Goal: Check status: Check status

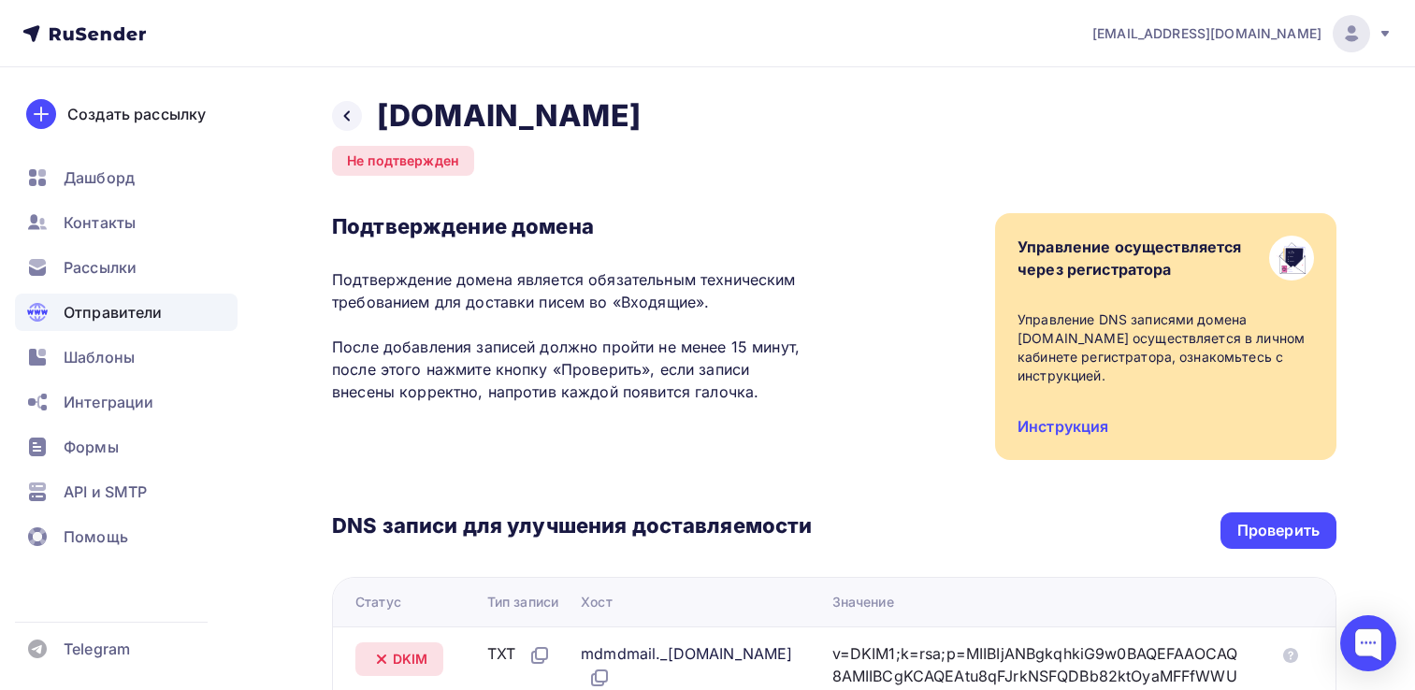
click at [1217, 512] on div "DNS записи для улучшения доставляемости Проверить" at bounding box center [834, 530] width 1004 height 36
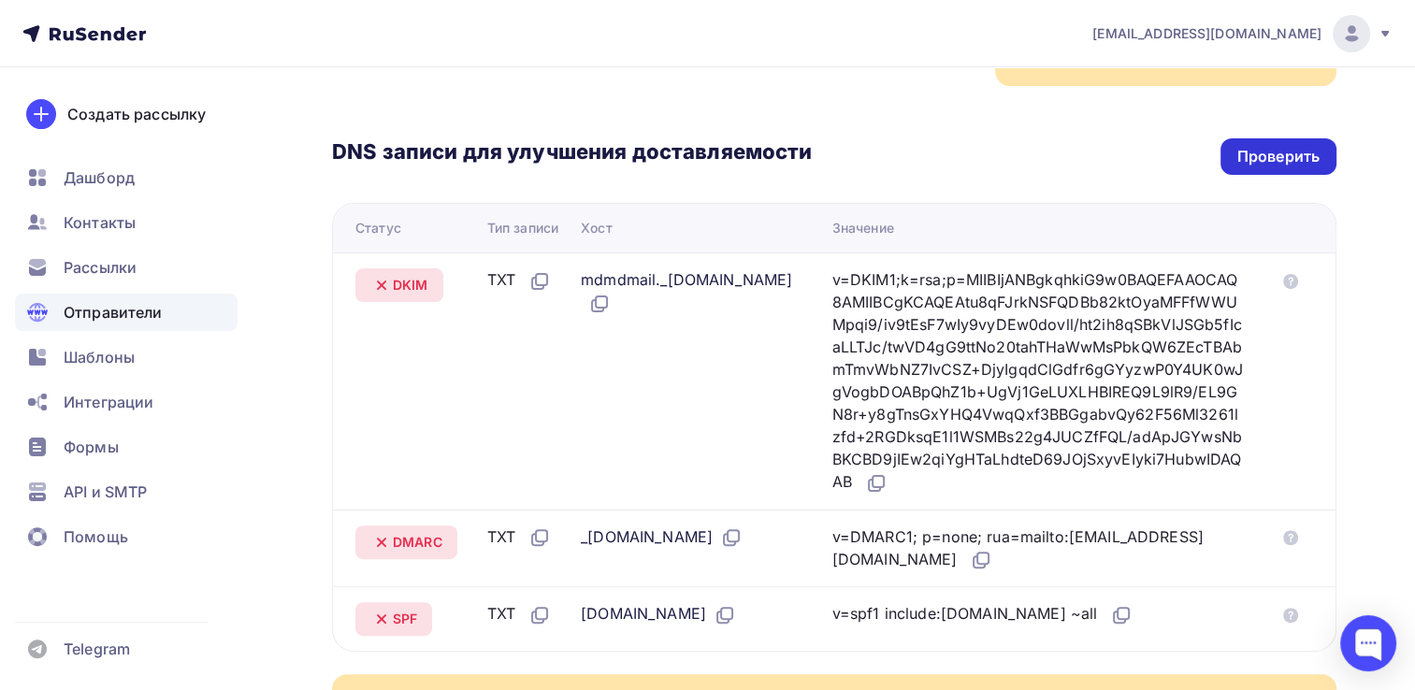
click at [1227, 138] on div "Проверить" at bounding box center [1278, 156] width 116 height 36
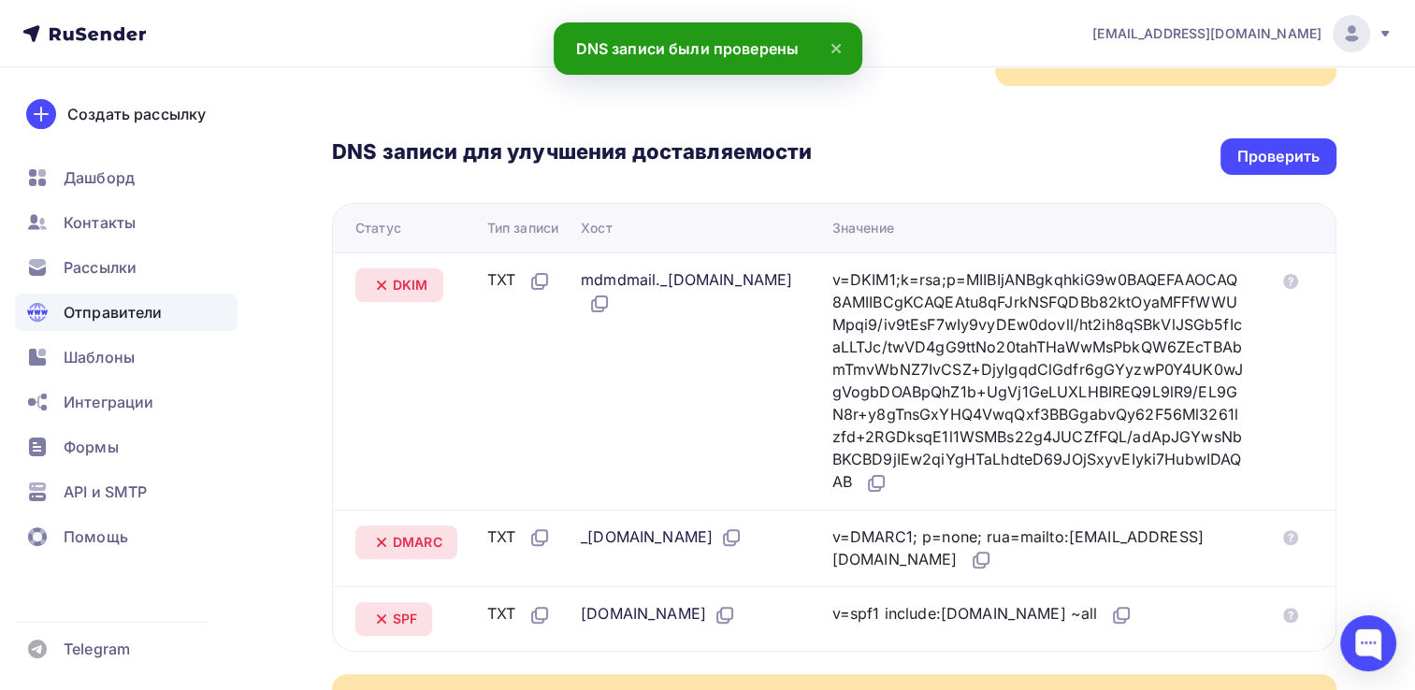
click at [836, 50] on icon at bounding box center [835, 48] width 7 height 7
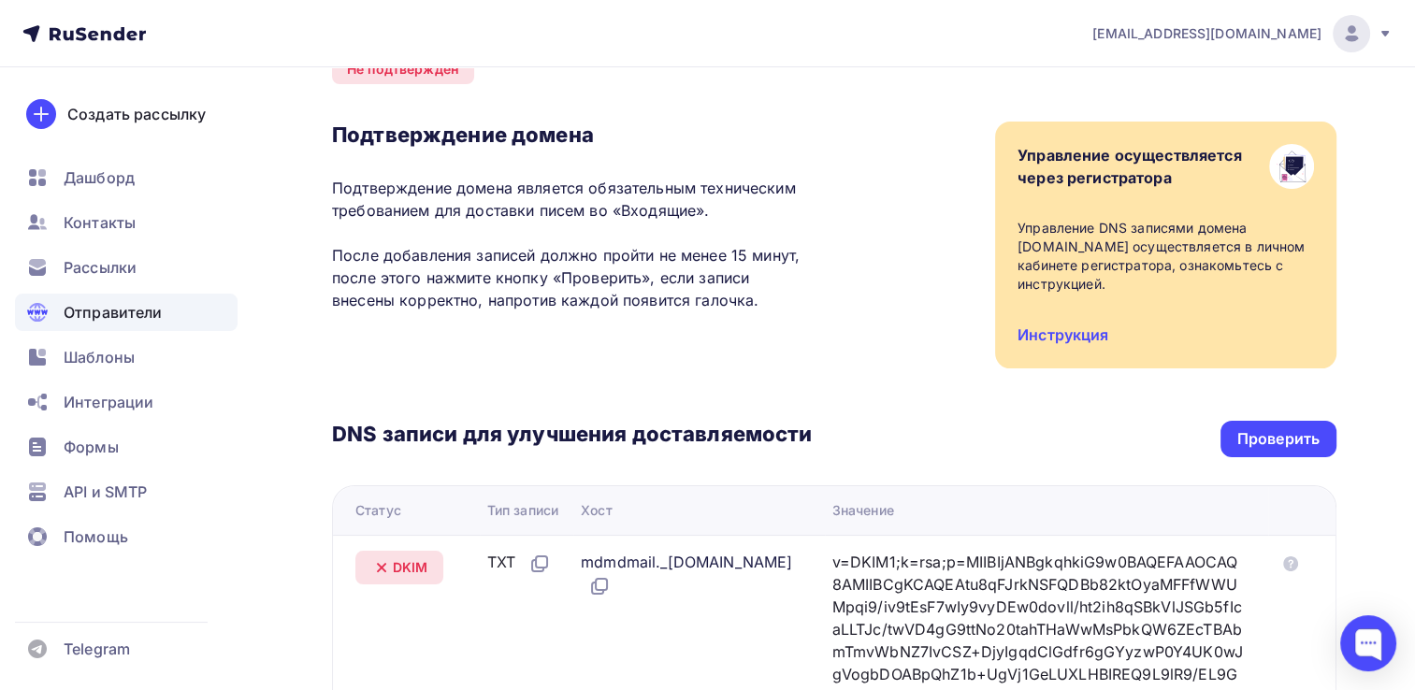
scroll to position [0, 0]
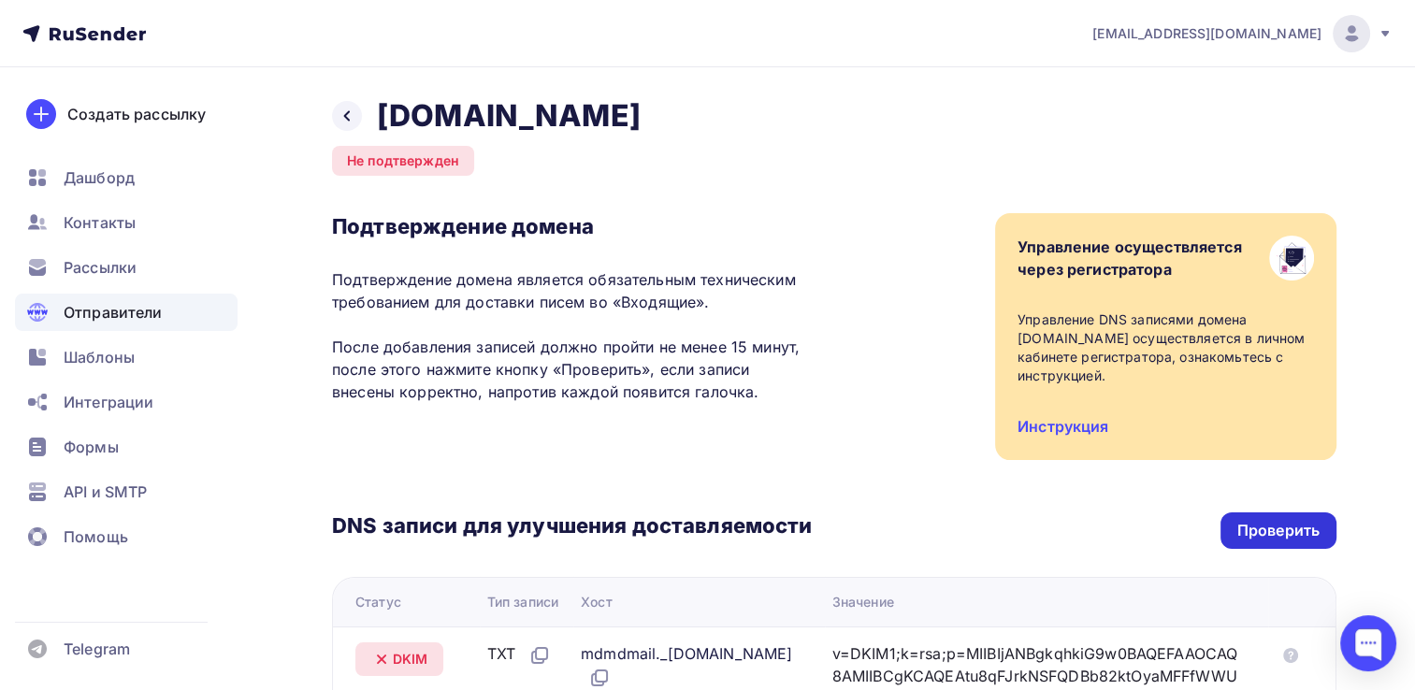
click at [1278, 512] on div "Проверить" at bounding box center [1278, 530] width 116 height 36
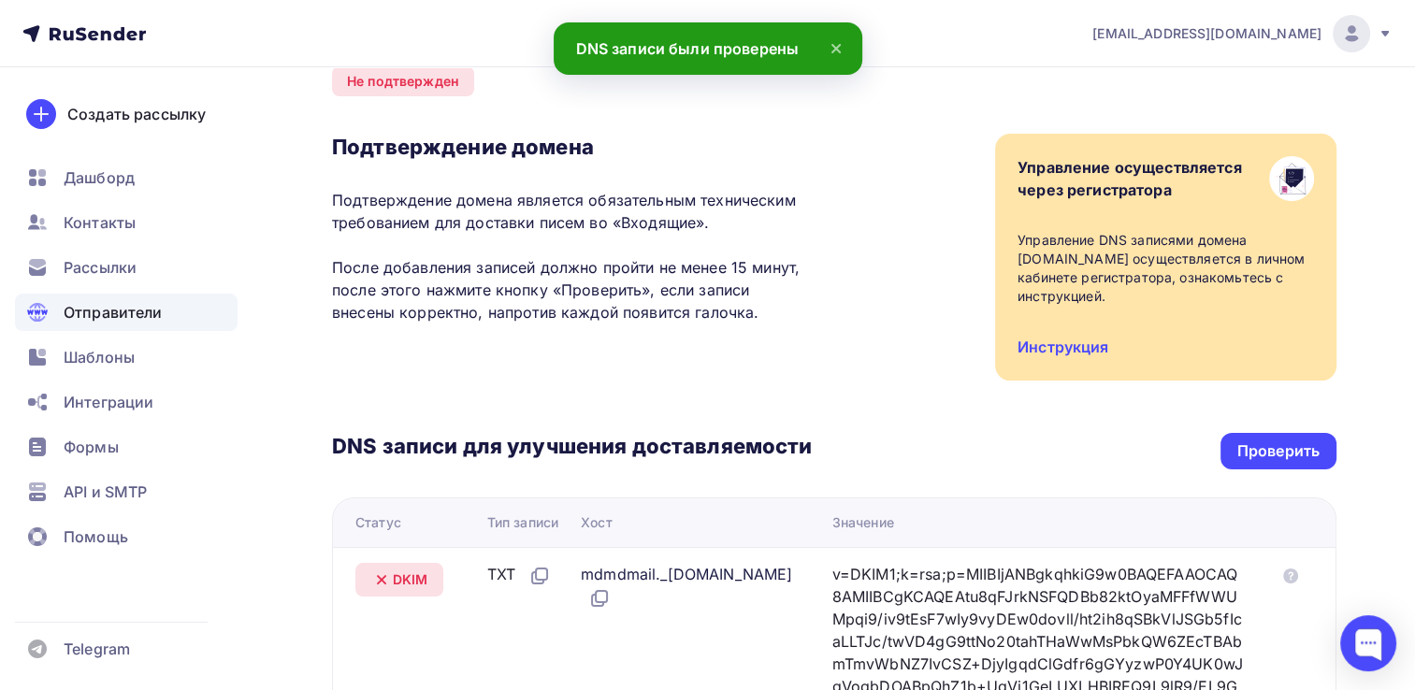
scroll to position [93, 0]
